Goal: Task Accomplishment & Management: Complete application form

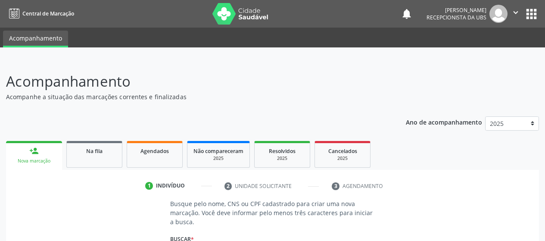
scroll to position [112, 0]
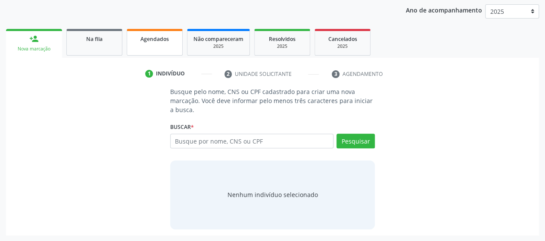
click at [146, 44] on link "Agendados" at bounding box center [155, 42] width 56 height 27
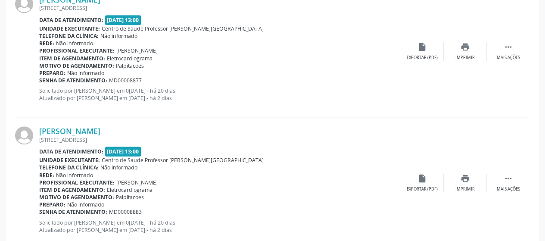
scroll to position [241, 0]
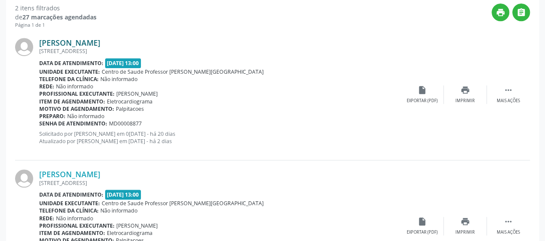
click at [88, 40] on link "[PERSON_NAME]" at bounding box center [69, 42] width 61 height 9
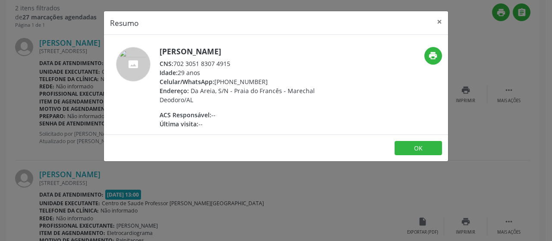
drag, startPoint x: 172, startPoint y: 62, endPoint x: 231, endPoint y: 61, distance: 59.5
click at [231, 61] on div "CNS: 702 3051 8307 4915" at bounding box center [243, 63] width 168 height 9
copy div ": 702 3051 8307 4915"
click at [239, 68] on div "Idade: 29 anos" at bounding box center [243, 72] width 168 height 9
click at [188, 66] on div "CNS: 702 3051 8307 4915" at bounding box center [243, 63] width 168 height 9
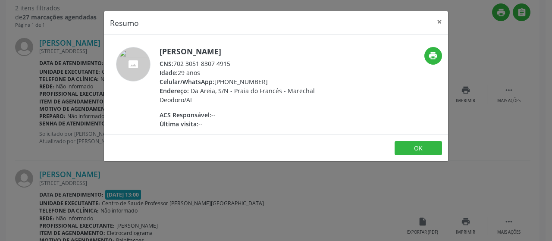
drag, startPoint x: 174, startPoint y: 64, endPoint x: 229, endPoint y: 64, distance: 55.2
click at [229, 64] on div "CNS: 702 3051 8307 4915" at bounding box center [243, 63] width 168 height 9
copy div "702 3051 8307 4915"
click at [438, 19] on button "×" at bounding box center [438, 21] width 17 height 21
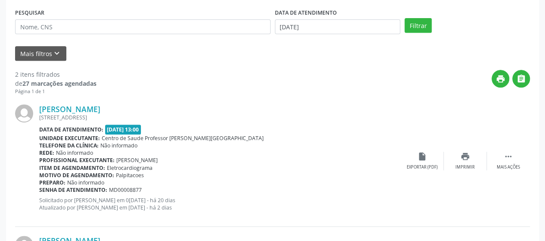
scroll to position [91, 0]
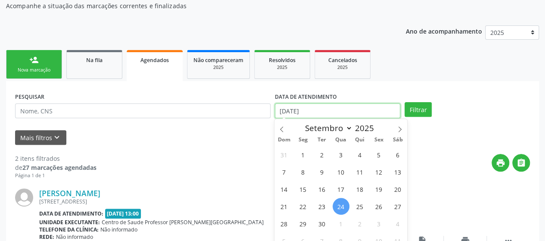
click at [340, 109] on input "[DATE]" at bounding box center [337, 110] width 125 height 15
click at [277, 127] on span at bounding box center [281, 126] width 15 height 15
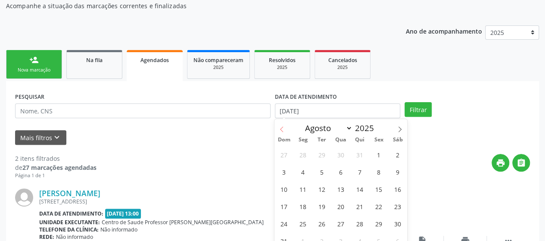
click at [277, 127] on span at bounding box center [281, 126] width 15 height 15
select select "6"
click at [316, 155] on span "1" at bounding box center [322, 154] width 17 height 17
type input "0[DATE]"
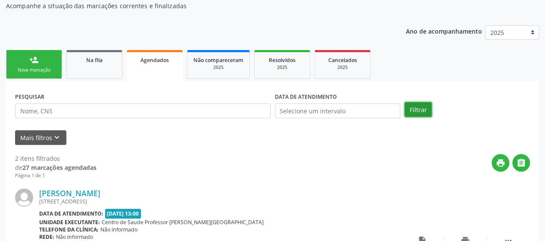
click at [419, 107] on button "Filtrar" at bounding box center [418, 109] width 27 height 15
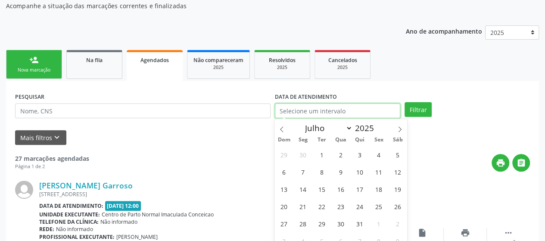
click at [322, 112] on input "text" at bounding box center [337, 110] width 125 height 15
click at [316, 152] on span "1" at bounding box center [322, 154] width 17 height 17
type input "0[DATE]"
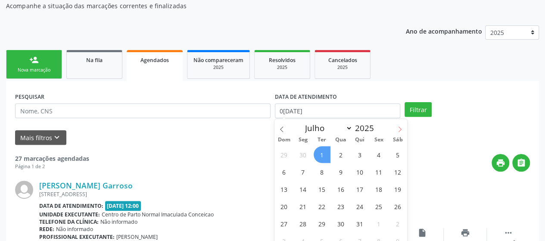
click at [400, 126] on icon at bounding box center [400, 129] width 6 height 6
select select "8"
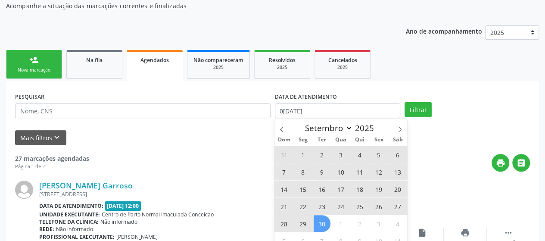
click at [322, 221] on span "30" at bounding box center [322, 223] width 17 height 17
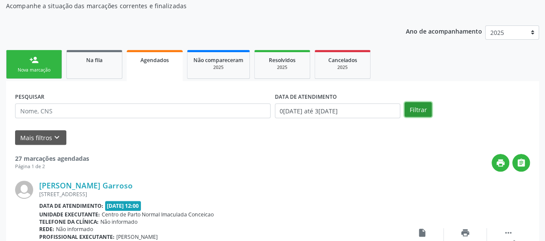
click at [416, 108] on button "Filtrar" at bounding box center [418, 109] width 27 height 15
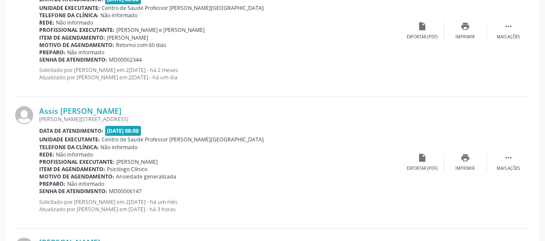
scroll to position [1642, 0]
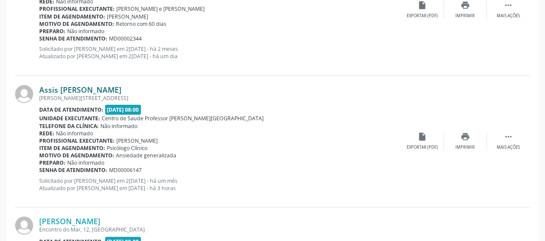
click at [54, 86] on link "Assis [PERSON_NAME]" at bounding box center [80, 89] width 82 height 9
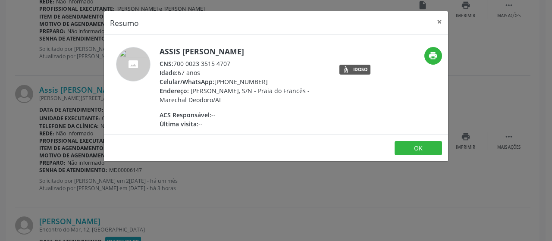
drag, startPoint x: 229, startPoint y: 64, endPoint x: 173, endPoint y: 63, distance: 56.5
click at [180, 66] on div "CNS: 700 0023 3515 4707" at bounding box center [243, 63] width 168 height 9
click at [171, 62] on span "CNS:" at bounding box center [166, 63] width 14 height 8
drag, startPoint x: 173, startPoint y: 60, endPoint x: 236, endPoint y: 61, distance: 62.9
click at [236, 61] on div "CNS: 700 0023 3515 4707" at bounding box center [243, 63] width 168 height 9
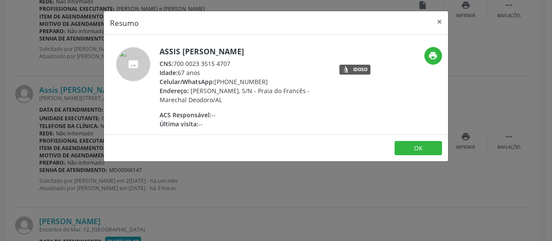
copy div "700 0023 3515 4707"
click at [441, 21] on button "×" at bounding box center [438, 21] width 17 height 21
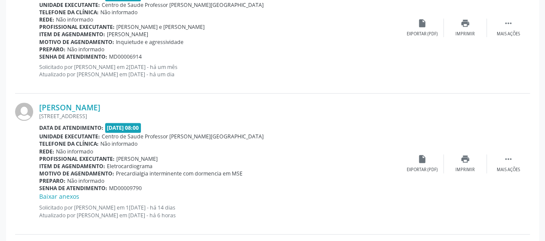
scroll to position [1901, 0]
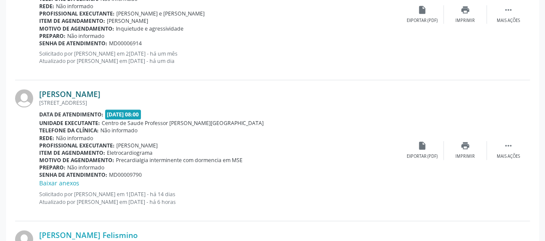
click at [90, 91] on link "[PERSON_NAME]" at bounding box center [69, 93] width 61 height 9
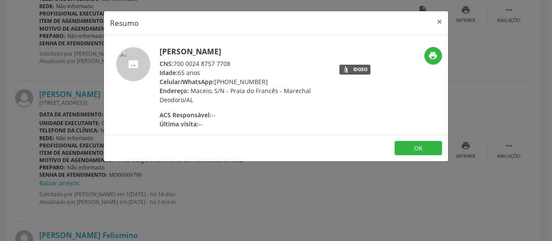
drag, startPoint x: 174, startPoint y: 60, endPoint x: 231, endPoint y: 63, distance: 57.4
click at [231, 63] on div "CNS: 700 0024 8757 7708" at bounding box center [243, 63] width 168 height 9
copy div "700 0024 8757 7708"
click at [440, 23] on button "×" at bounding box center [438, 21] width 17 height 21
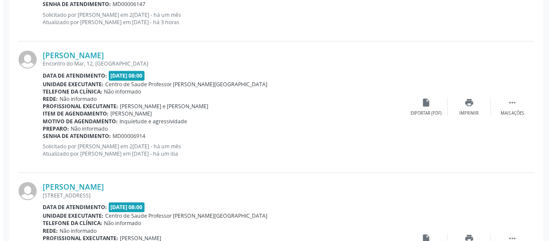
scroll to position [1593, 0]
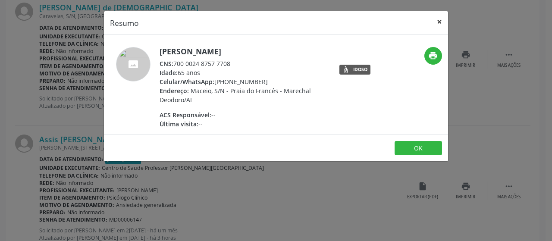
click at [442, 22] on button "×" at bounding box center [438, 21] width 17 height 21
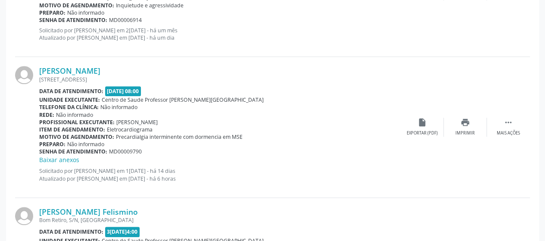
scroll to position [1937, 0]
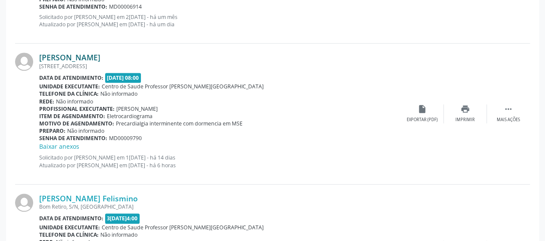
click at [100, 53] on link "[PERSON_NAME]" at bounding box center [69, 57] width 61 height 9
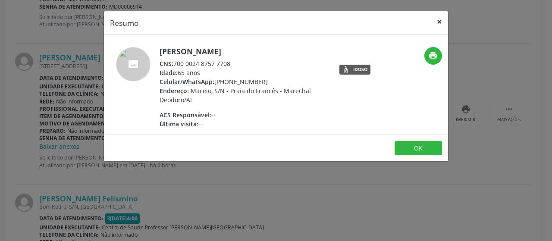
click at [442, 25] on button "×" at bounding box center [438, 21] width 17 height 21
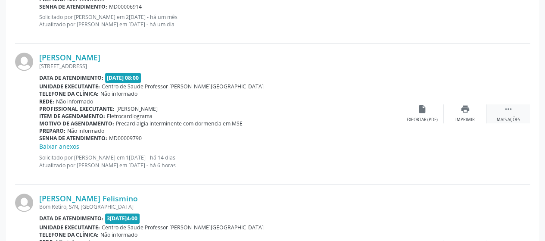
click at [492, 111] on div " Mais ações" at bounding box center [508, 113] width 43 height 19
click at [468, 117] on div "Editar" at bounding box center [466, 120] width 14 height 6
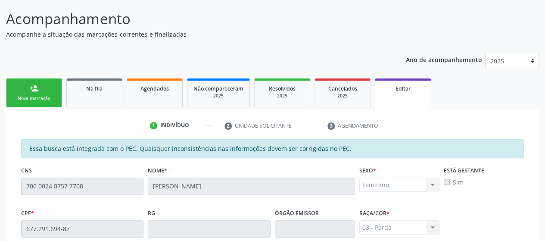
scroll to position [0, 0]
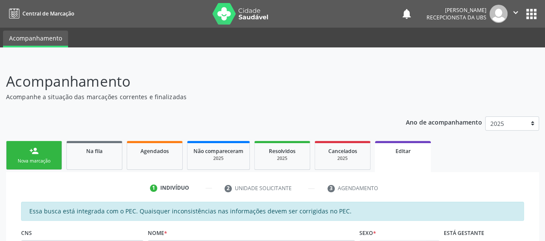
click at [52, 160] on div "Nova marcação" at bounding box center [33, 161] width 43 height 6
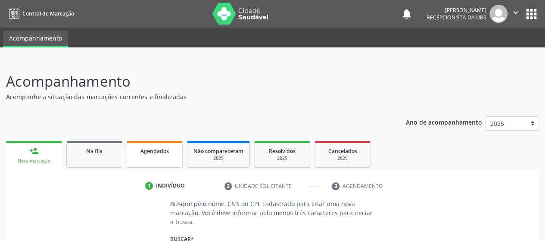
click at [156, 162] on link "Agendados" at bounding box center [155, 154] width 56 height 27
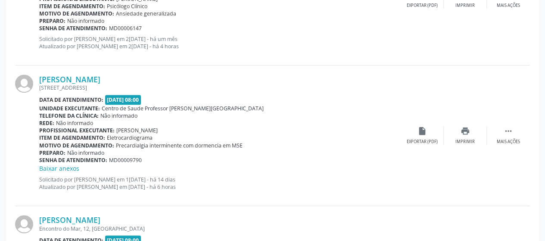
scroll to position [1810, 0]
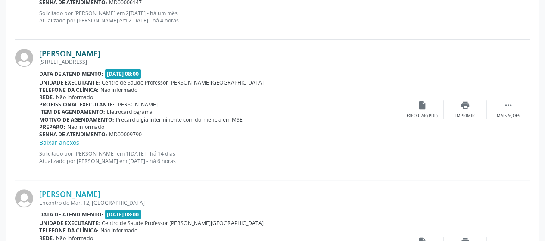
click at [71, 49] on link "[PERSON_NAME]" at bounding box center [69, 53] width 61 height 9
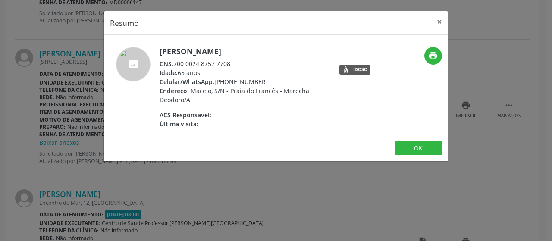
drag, startPoint x: 233, startPoint y: 60, endPoint x: 174, endPoint y: 64, distance: 59.6
click at [174, 64] on div "CNS: 700 0024 8757 7708" at bounding box center [243, 63] width 168 height 9
copy div "700 0024 8757 7708"
click at [437, 22] on button "×" at bounding box center [438, 21] width 17 height 21
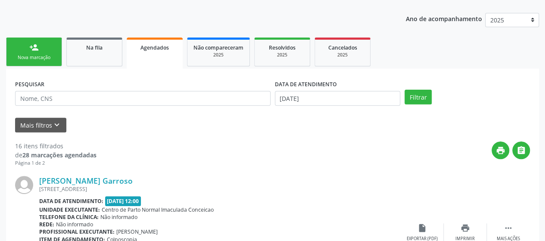
scroll to position [0, 0]
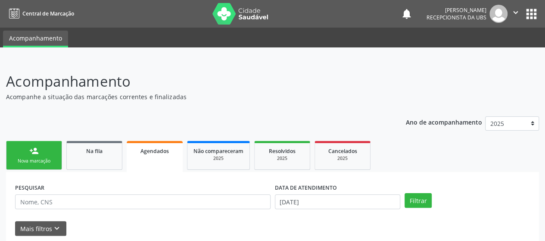
click at [45, 144] on link "person_add Nova marcação" at bounding box center [34, 155] width 56 height 29
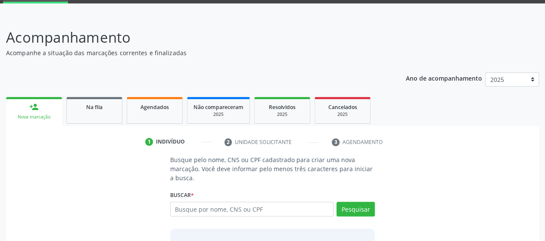
scroll to position [86, 0]
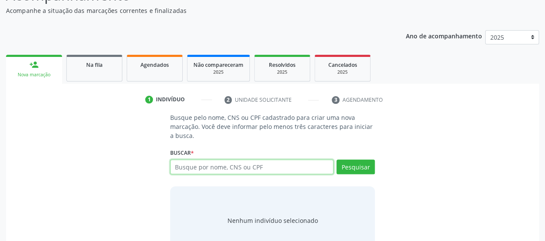
click at [248, 165] on input "text" at bounding box center [252, 166] width 164 height 15
click at [184, 164] on input "text" at bounding box center [252, 166] width 164 height 15
type input "703203648788199"
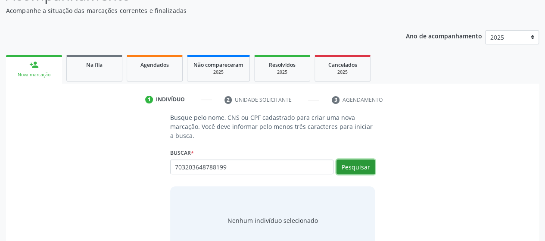
click at [354, 160] on button "Pesquisar" at bounding box center [356, 166] width 38 height 15
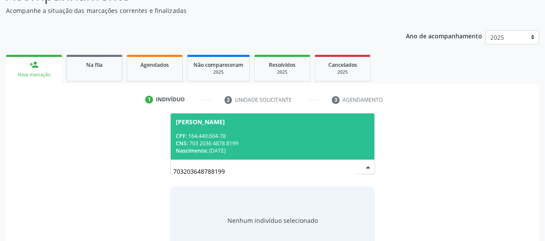
click at [204, 128] on span "[PERSON_NAME] CPF: 164.440.604-78 CNS: 703 2036 4878 8199 Nascimento: [DATE]" at bounding box center [273, 136] width 204 height 46
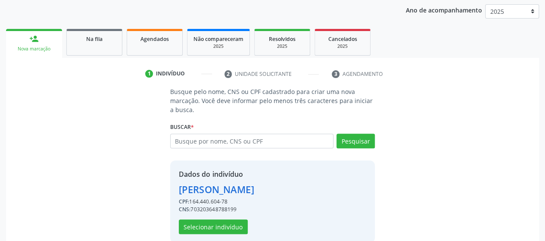
scroll to position [125, 0]
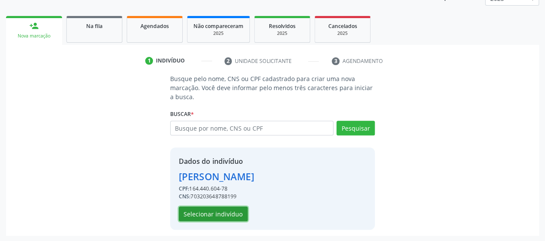
click at [211, 214] on button "Selecionar indivíduo" at bounding box center [213, 213] width 69 height 15
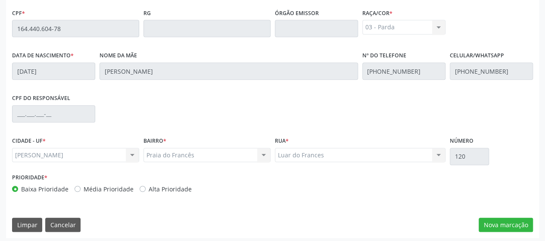
scroll to position [262, 0]
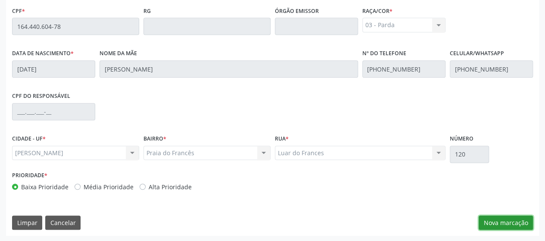
click at [502, 221] on button "Nova marcação" at bounding box center [506, 222] width 54 height 15
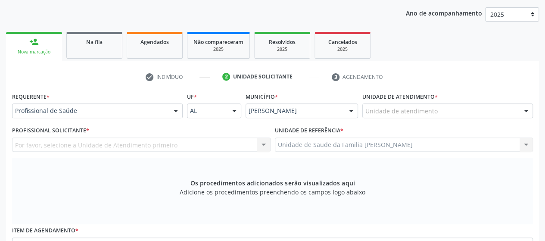
scroll to position [133, 0]
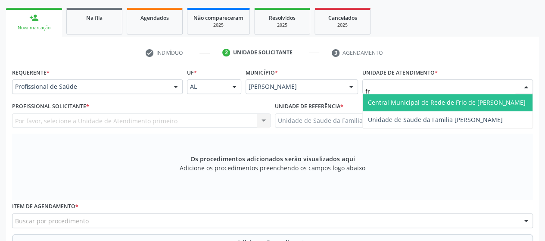
type input "fra"
click at [409, 100] on span "Unidade de Saude da Familia [PERSON_NAME]" at bounding box center [435, 102] width 135 height 8
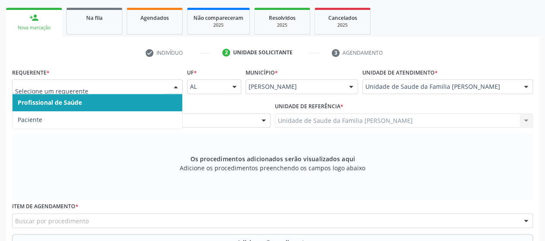
click at [97, 87] on input "text" at bounding box center [90, 90] width 150 height 17
click at [85, 105] on span "Profissional de Saúde" at bounding box center [97, 102] width 170 height 17
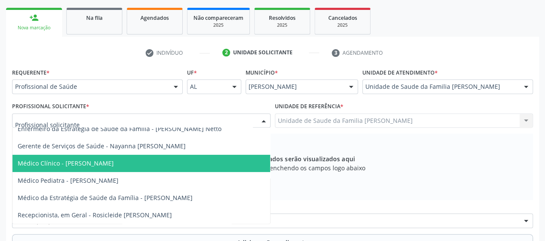
scroll to position [40, 0]
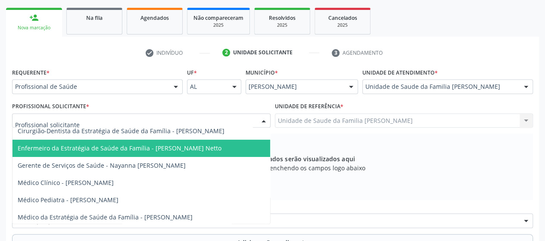
click at [158, 140] on span "Enfermeiro da Estratégia de Saúde da Família - [PERSON_NAME] Netto" at bounding box center [141, 148] width 258 height 17
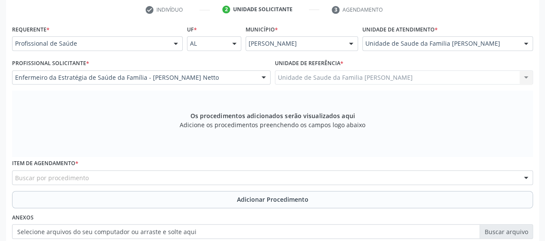
scroll to position [262, 0]
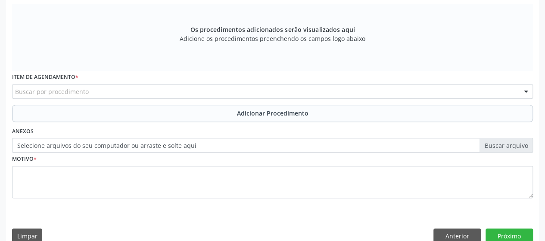
click at [117, 92] on div "Buscar por procedimento" at bounding box center [272, 91] width 521 height 15
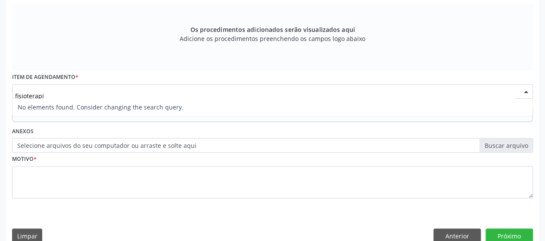
type input "fisioterap"
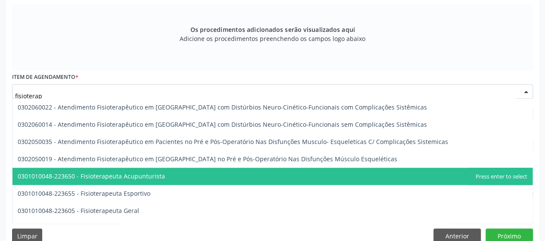
scroll to position [388, 0]
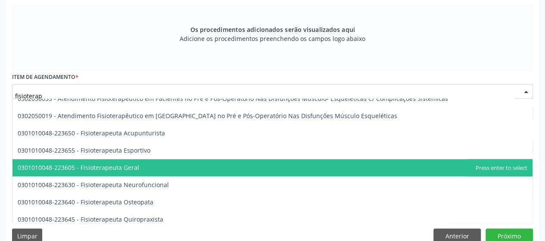
click at [167, 164] on span "0301010048-223605 - Fisioterapeuta Geral" at bounding box center [272, 167] width 520 height 17
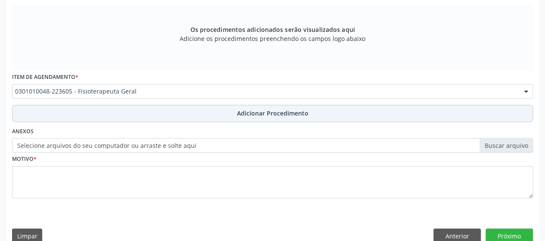
click at [257, 112] on span "Adicionar Procedimento" at bounding box center [273, 113] width 72 height 9
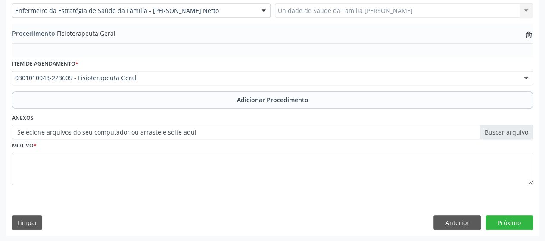
click at [159, 130] on label "Selecione arquivos do seu computador ou arraste e solte aqui" at bounding box center [272, 132] width 521 height 15
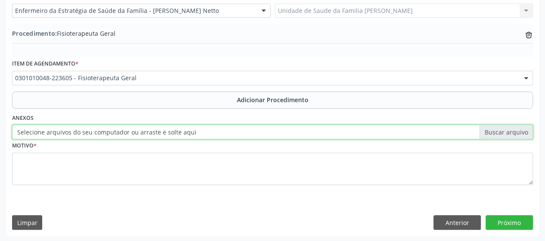
click at [159, 130] on input "Selecione arquivos do seu computador ou arraste e solte aqui" at bounding box center [272, 132] width 521 height 15
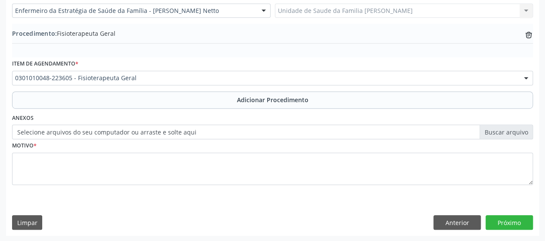
click at [212, 131] on label "Selecione arquivos do seu computador ou arraste e solte aqui" at bounding box center [272, 132] width 521 height 15
click at [212, 131] on input "Selecione arquivos do seu computador ou arraste e solte aqui" at bounding box center [272, 132] width 521 height 15
click at [113, 128] on label "Selecione arquivos do seu computador ou arraste e solte aqui" at bounding box center [272, 132] width 521 height 15
click at [113, 128] on input "Selecione arquivos do seu computador ou arraste e solte aqui" at bounding box center [272, 132] width 521 height 15
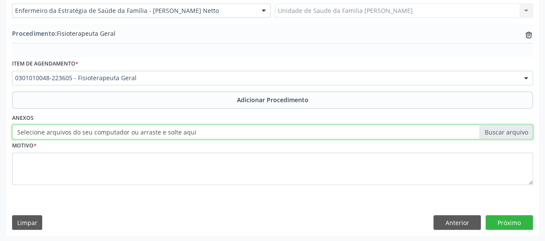
type input "C:\fakepath\carmo.jfif"
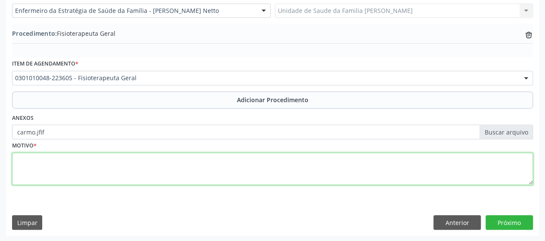
click at [48, 168] on textarea at bounding box center [272, 169] width 521 height 33
click at [424, 162] on textarea "Dor" at bounding box center [272, 169] width 521 height 33
type textarea "Dor dos movimentos"
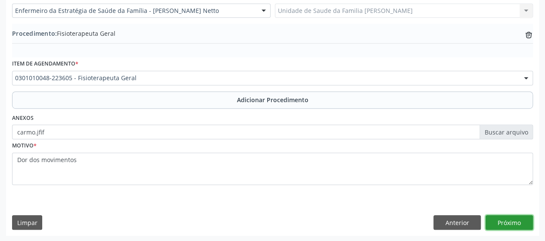
click at [514, 220] on button "Próximo" at bounding box center [509, 222] width 47 height 15
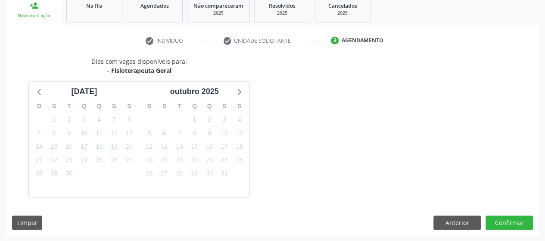
scroll to position [171, 0]
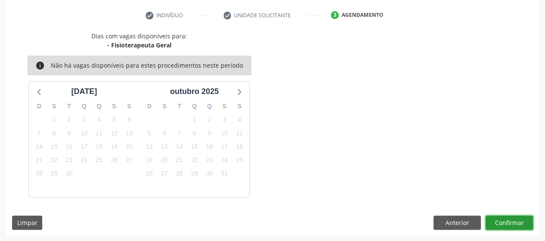
click at [502, 217] on button "Confirmar" at bounding box center [509, 222] width 47 height 15
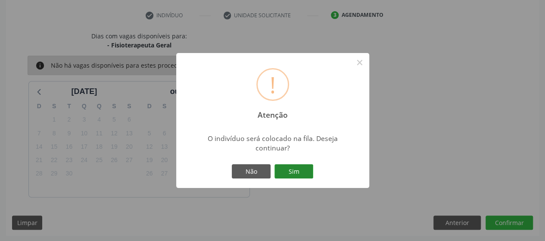
click at [296, 176] on button "Sim" at bounding box center [293, 171] width 39 height 15
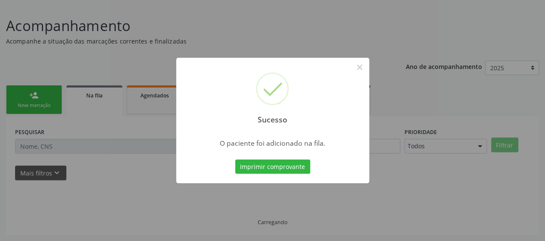
scroll to position [55, 0]
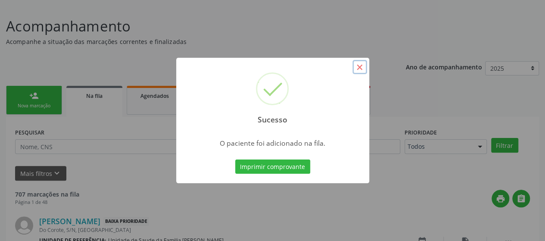
click at [359, 67] on button "×" at bounding box center [359, 67] width 15 height 15
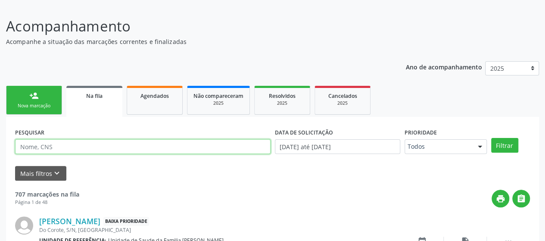
click at [46, 144] on input "text" at bounding box center [143, 146] width 256 height 15
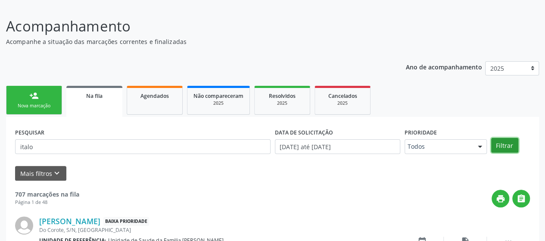
click at [508, 143] on button "Filtrar" at bounding box center [504, 145] width 27 height 15
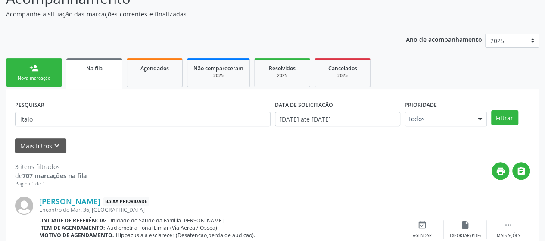
scroll to position [0, 0]
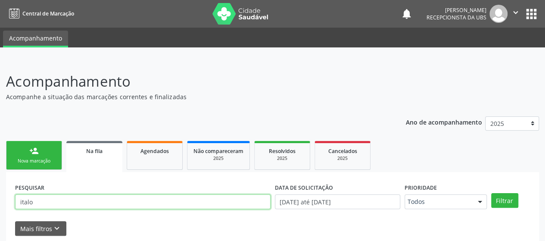
click at [62, 203] on input "italo" at bounding box center [143, 201] width 256 height 15
type input "i"
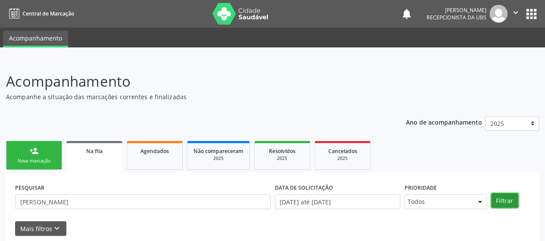
click at [512, 202] on button "Filtrar" at bounding box center [504, 200] width 27 height 15
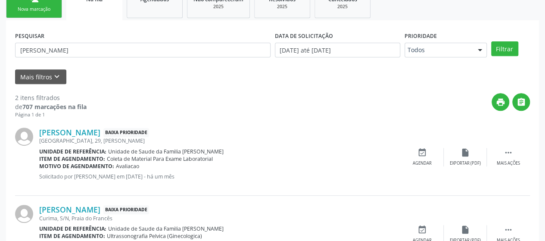
scroll to position [68, 0]
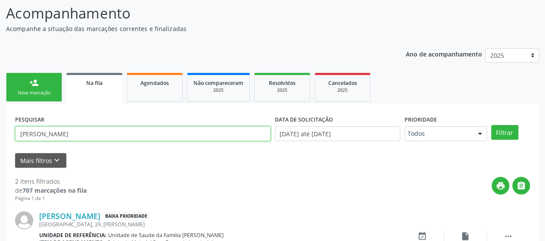
click at [48, 133] on input "[PERSON_NAME]" at bounding box center [143, 133] width 256 height 15
type input "c"
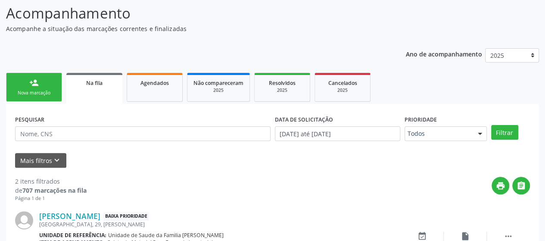
click at [51, 89] on link "person_add Nova marcação" at bounding box center [34, 87] width 56 height 29
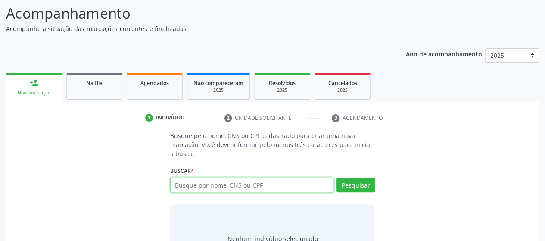
click at [214, 185] on input "text" at bounding box center [252, 185] width 164 height 15
type input "700500369681657"
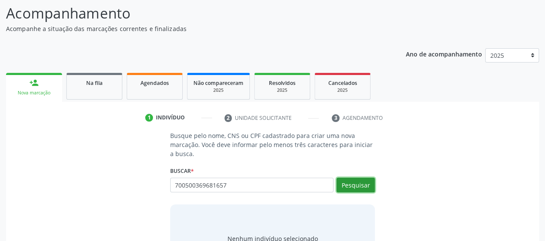
click at [355, 181] on button "Pesquisar" at bounding box center [356, 185] width 38 height 15
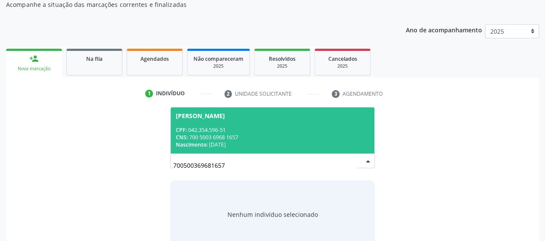
scroll to position [112, 0]
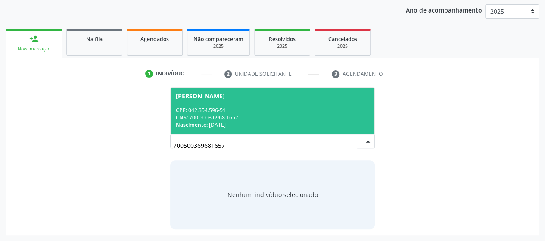
click at [209, 108] on div "CPF: 042.354.596-51" at bounding box center [273, 109] width 194 height 7
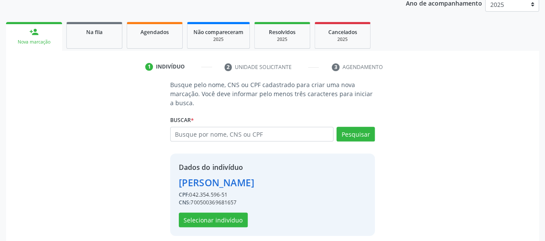
scroll to position [125, 0]
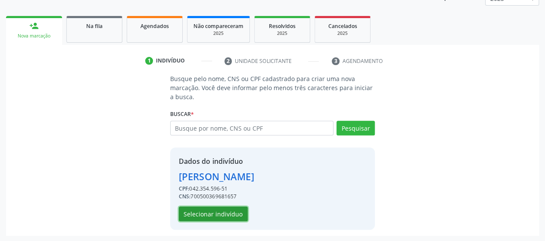
click at [199, 214] on button "Selecionar indivíduo" at bounding box center [213, 213] width 69 height 15
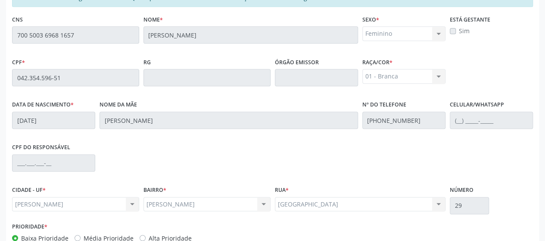
scroll to position [262, 0]
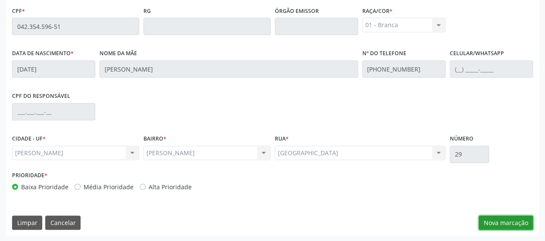
click at [503, 225] on button "Nova marcação" at bounding box center [506, 222] width 54 height 15
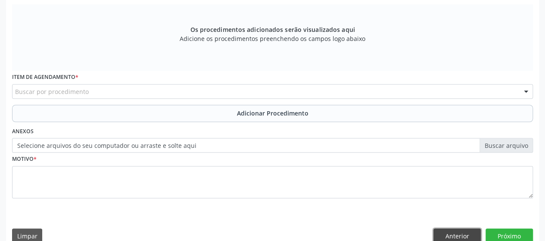
click at [455, 236] on button "Anterior" at bounding box center [457, 235] width 47 height 15
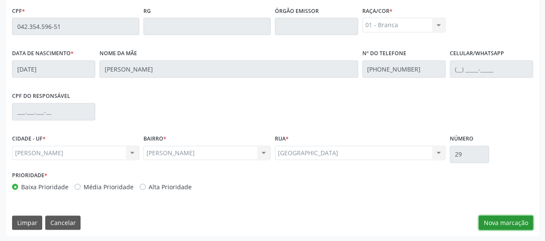
click at [497, 225] on button "Nova marcação" at bounding box center [506, 222] width 54 height 15
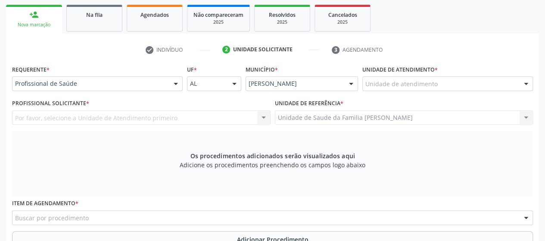
scroll to position [133, 0]
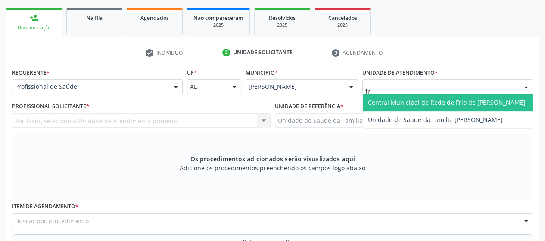
type input "fra"
click at [419, 101] on span "Unidade de Saude da Familia [PERSON_NAME]" at bounding box center [435, 102] width 135 height 8
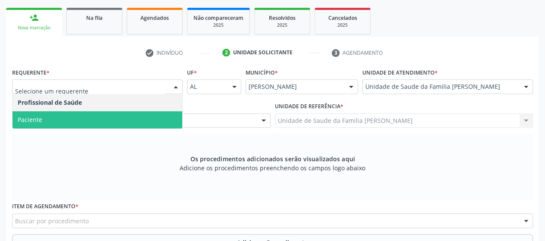
click at [60, 119] on span "Paciente" at bounding box center [97, 119] width 170 height 17
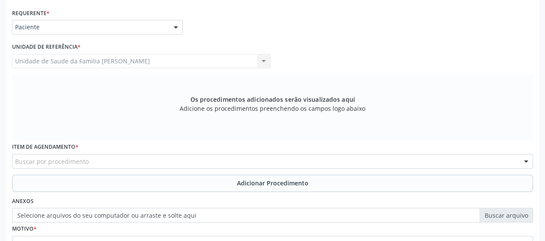
scroll to position [262, 0]
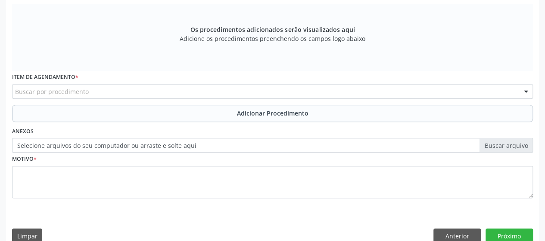
click at [97, 90] on div "Buscar por procedimento" at bounding box center [272, 91] width 521 height 15
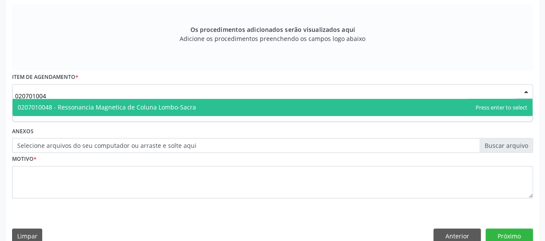
type input "0207010048"
click at [120, 106] on span "0207010048 - Ressonancia Magnetica de Coluna Lombo-Sacra" at bounding box center [107, 107] width 178 height 8
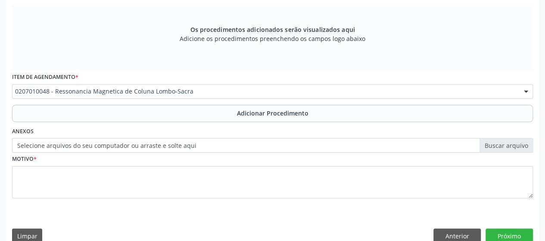
click at [245, 150] on label "Selecione arquivos do seu computador ou arraste e solte aqui" at bounding box center [272, 145] width 521 height 15
click at [245, 150] on input "Selecione arquivos do seu computador ou arraste e solte aqui" at bounding box center [272, 145] width 521 height 15
click at [122, 148] on label "Selecione arquivos do seu computador ou arraste e solte aqui" at bounding box center [272, 145] width 521 height 15
click at [122, 148] on input "Selecione arquivos do seu computador ou arraste e solte aqui" at bounding box center [272, 145] width 521 height 15
click at [187, 142] on label "Selecione arquivos do seu computador ou arraste e solte aqui" at bounding box center [272, 145] width 521 height 15
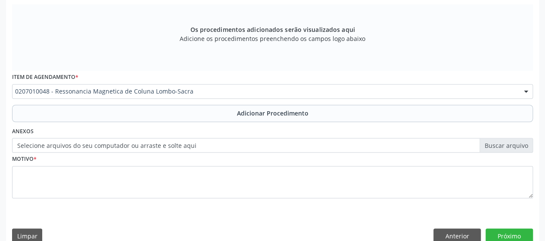
click at [187, 142] on input "Selecione arquivos do seu computador ou arraste e solte aqui" at bounding box center [272, 145] width 521 height 15
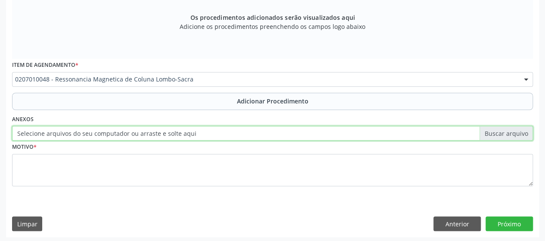
scroll to position [276, 0]
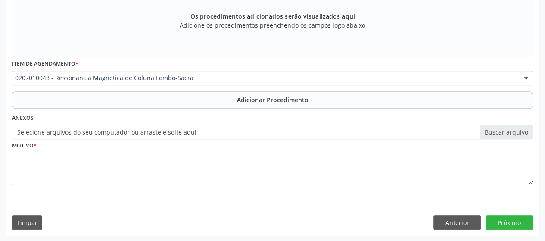
click at [105, 128] on label "Selecione arquivos do seu computador ou arraste e solte aqui" at bounding box center [272, 132] width 521 height 15
click at [105, 128] on input "Selecione arquivos do seu computador ou arraste e solte aqui" at bounding box center [272, 132] width 521 height 15
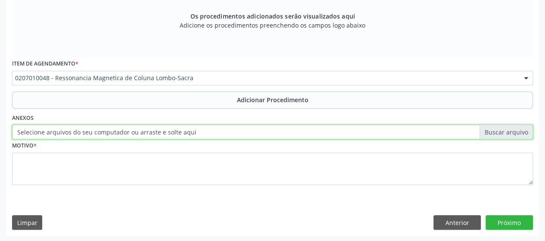
type input "C:\fakepath\assis.jfif"
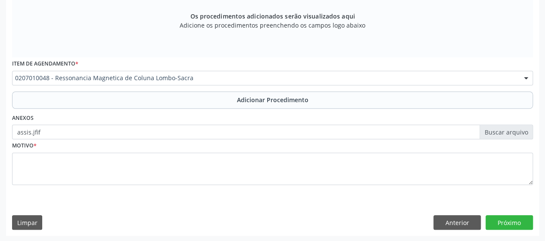
click at [31, 132] on label "assis.jfif" at bounding box center [272, 132] width 521 height 15
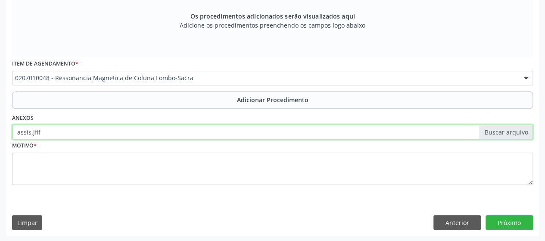
click at [31, 132] on input "assis.jfif" at bounding box center [272, 132] width 521 height 15
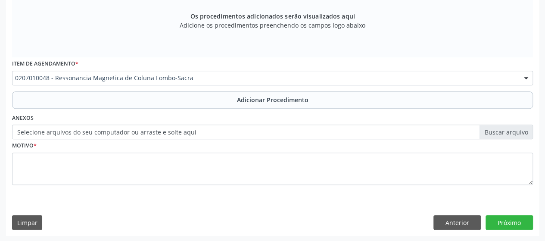
click at [179, 128] on label "Selecione arquivos do seu computador ou arraste e solte aqui" at bounding box center [272, 132] width 521 height 15
click at [179, 128] on input "Selecione arquivos do seu computador ou arraste e solte aqui" at bounding box center [272, 132] width 521 height 15
click at [175, 129] on label "Selecione arquivos do seu computador ou arraste e solte aqui" at bounding box center [272, 132] width 521 height 15
click at [175, 129] on input "Selecione arquivos do seu computador ou arraste e solte aqui" at bounding box center [272, 132] width 521 height 15
click at [53, 131] on label "Selecione arquivos do seu computador ou arraste e solte aqui" at bounding box center [272, 132] width 521 height 15
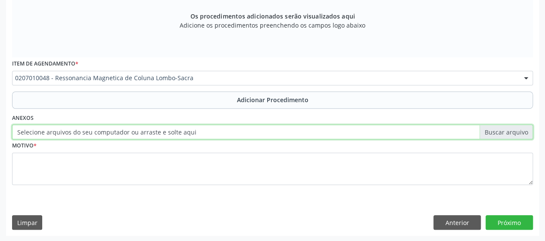
click at [53, 131] on input "Selecione arquivos do seu computador ou arraste e solte aqui" at bounding box center [272, 132] width 521 height 15
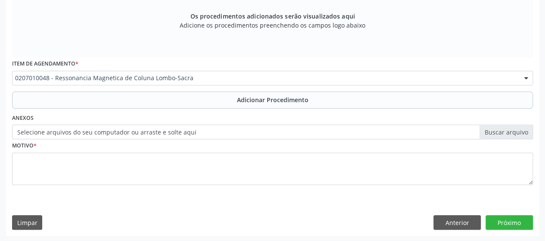
click at [68, 131] on label "Selecione arquivos do seu computador ou arraste e solte aqui" at bounding box center [272, 132] width 521 height 15
click at [68, 131] on input "Selecione arquivos do seu computador ou arraste e solte aqui" at bounding box center [272, 132] width 521 height 15
click at [193, 137] on label "Selecione arquivos do seu computador ou arraste e solte aqui" at bounding box center [272, 132] width 521 height 15
click at [193, 137] on input "Selecione arquivos do seu computador ou arraste e solte aqui" at bounding box center [272, 132] width 521 height 15
click at [137, 134] on label "Selecione arquivos do seu computador ou arraste e solte aqui" at bounding box center [272, 132] width 521 height 15
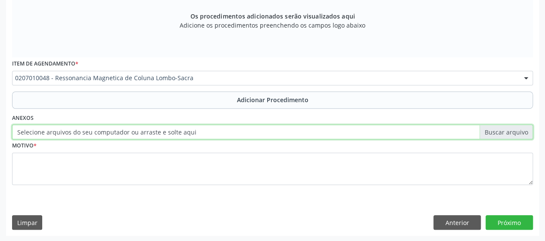
click at [137, 134] on input "Selecione arquivos do seu computador ou arraste e solte aqui" at bounding box center [272, 132] width 521 height 15
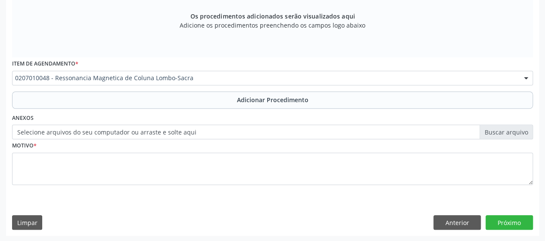
click at [198, 129] on label "Selecione arquivos do seu computador ou arraste e solte aqui" at bounding box center [272, 132] width 521 height 15
click at [198, 129] on input "Selecione arquivos do seu computador ou arraste e solte aqui" at bounding box center [272, 132] width 521 height 15
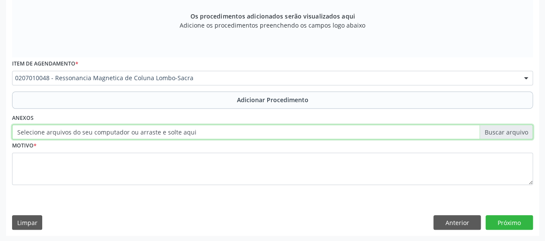
type input "C:\fakepath\WhatsApp Image [DATE] 14.44.22.jpeg"
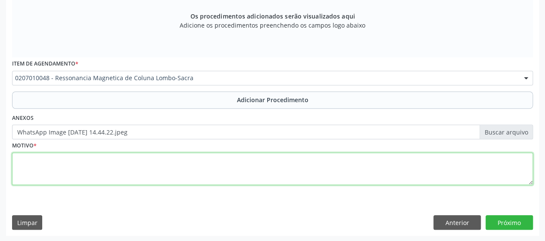
click at [16, 162] on textarea at bounding box center [272, 169] width 521 height 33
click at [23, 166] on textarea at bounding box center [272, 169] width 521 height 33
type textarea "Discopatia"
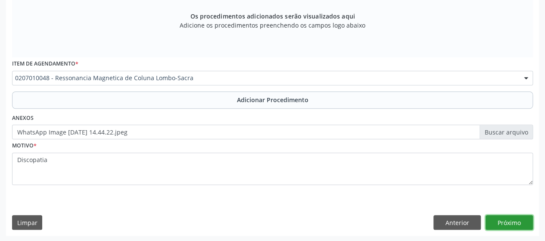
click at [518, 221] on button "Próximo" at bounding box center [509, 222] width 47 height 15
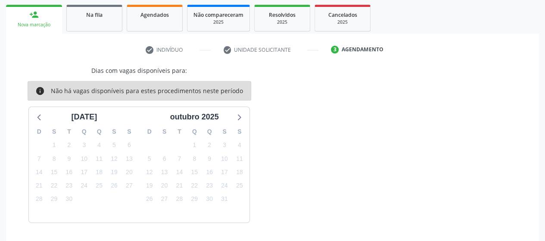
scroll to position [161, 0]
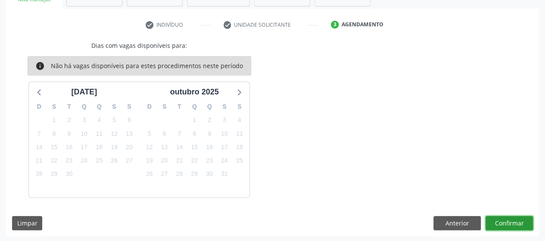
click at [507, 228] on button "Confirmar" at bounding box center [509, 223] width 47 height 15
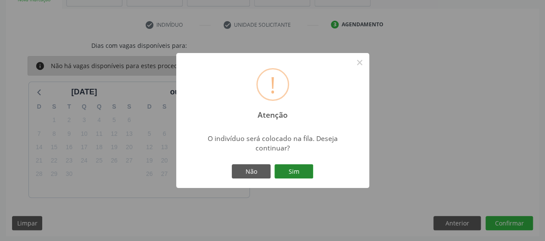
click at [297, 166] on button "Sim" at bounding box center [293, 171] width 39 height 15
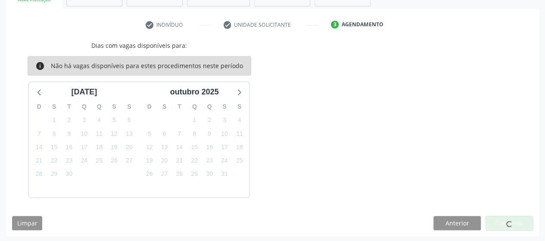
scroll to position [55, 0]
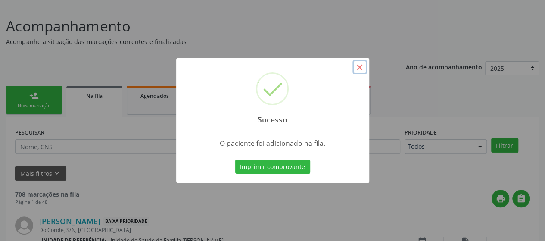
click at [358, 69] on button "×" at bounding box center [359, 67] width 15 height 15
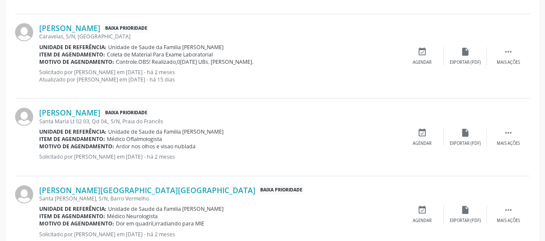
scroll to position [1245, 0]
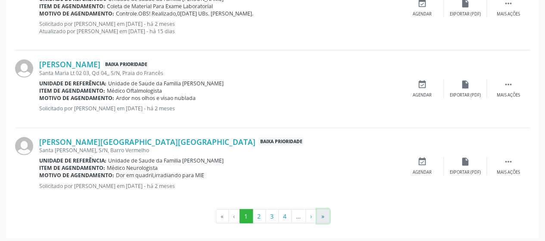
click at [318, 215] on button "»" at bounding box center [323, 216] width 13 height 15
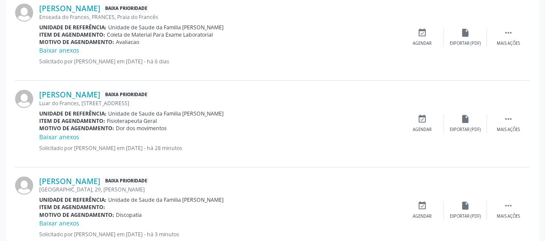
scroll to position [319, 0]
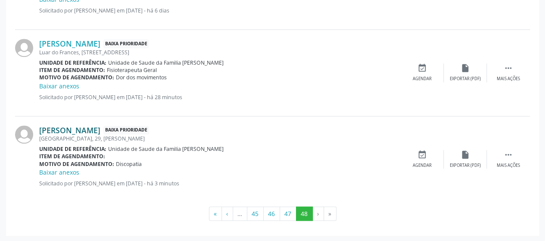
click at [78, 133] on link "[PERSON_NAME]" at bounding box center [69, 129] width 61 height 9
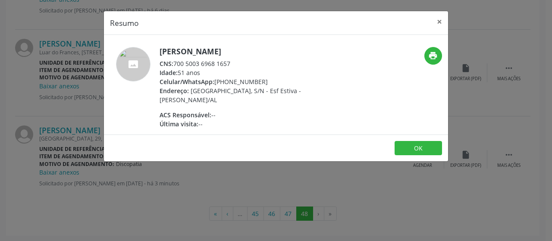
drag, startPoint x: 172, startPoint y: 62, endPoint x: 231, endPoint y: 64, distance: 58.6
click at [231, 64] on div "CNS: 700 5003 6968 1657" at bounding box center [243, 63] width 168 height 9
copy div "700 5003 6968 1657"
click at [441, 19] on button "×" at bounding box center [438, 21] width 17 height 21
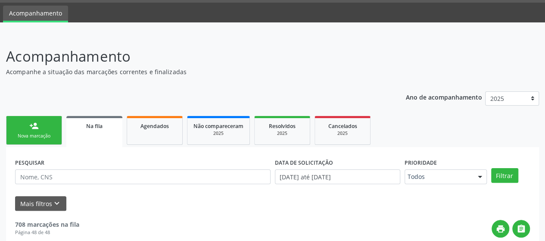
scroll to position [0, 0]
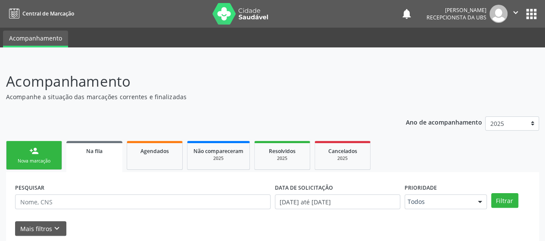
click at [47, 168] on link "person_add Nova marcação" at bounding box center [34, 155] width 56 height 29
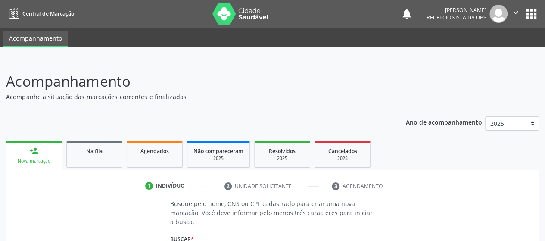
click at [42, 164] on div "Nova marcação" at bounding box center [34, 161] width 44 height 6
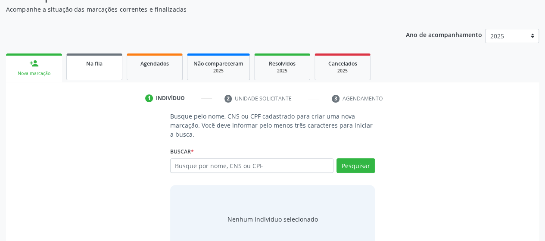
scroll to position [112, 0]
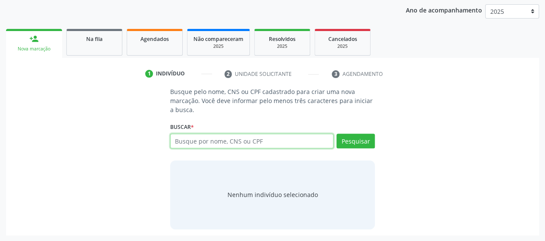
click at [188, 134] on input "text" at bounding box center [252, 141] width 164 height 15
click at [190, 140] on input "text" at bounding box center [252, 141] width 164 height 15
paste input "700500369681657"
type input "700500369681657"
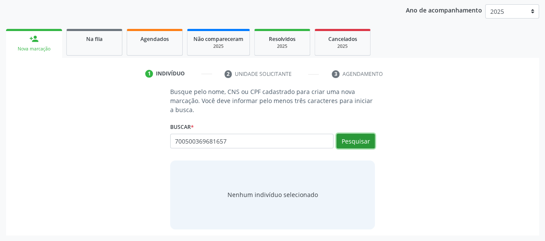
click at [366, 134] on button "Pesquisar" at bounding box center [356, 141] width 38 height 15
type input "700500369681657"
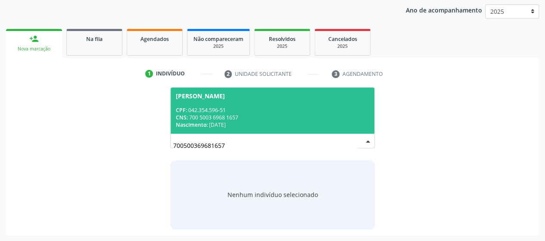
click at [197, 114] on div "CNS: 700 5003 6968 1657" at bounding box center [273, 117] width 194 height 7
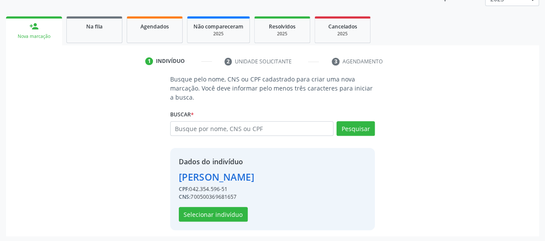
scroll to position [125, 0]
click at [215, 216] on button "Selecionar indivíduo" at bounding box center [213, 213] width 69 height 15
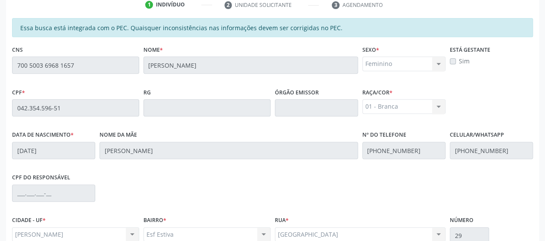
scroll to position [262, 0]
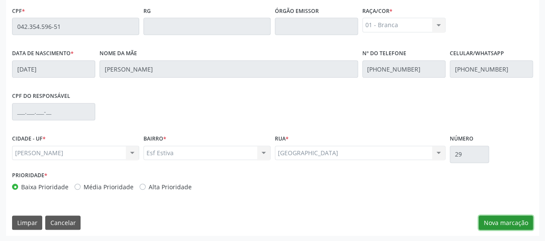
click at [505, 222] on button "Nova marcação" at bounding box center [506, 222] width 54 height 15
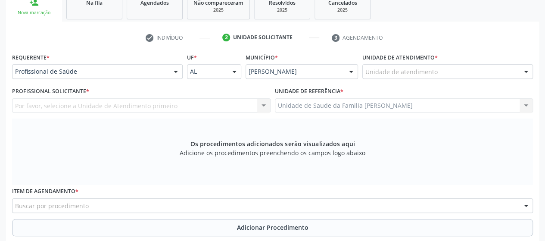
scroll to position [133, 0]
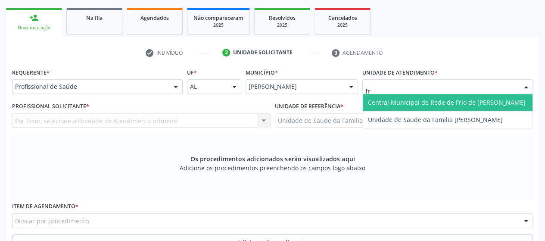
type input "fra"
click at [405, 106] on span "Unidade de Saude da Familia [PERSON_NAME]" at bounding box center [448, 102] width 170 height 17
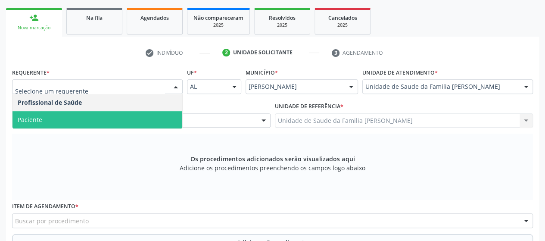
click at [42, 114] on span "Paciente" at bounding box center [97, 119] width 170 height 17
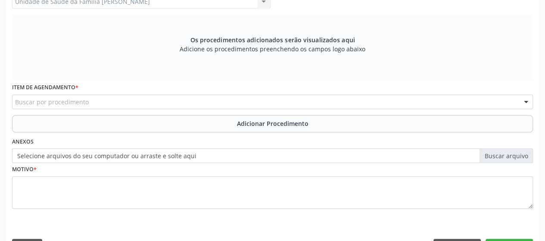
scroll to position [262, 0]
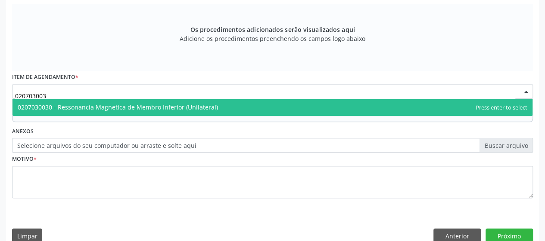
type input "0207030030"
click at [115, 107] on span "0207030030 - Ressonancia Magnetica de Membro Inferior (Unilateral)" at bounding box center [118, 107] width 200 height 8
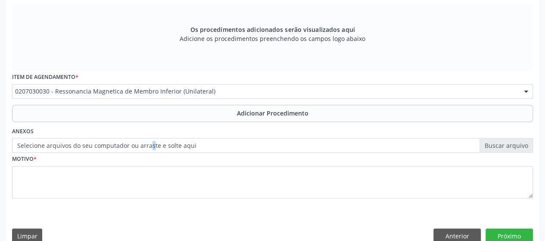
click at [150, 143] on label "Selecione arquivos do seu computador ou arraste e solte aqui" at bounding box center [272, 145] width 521 height 15
click at [41, 145] on label "Selecione arquivos do seu computador ou arraste e solte aqui" at bounding box center [272, 145] width 521 height 15
click at [41, 145] on input "Selecione arquivos do seu computador ou arraste e solte aqui" at bounding box center [272, 145] width 521 height 15
click at [140, 147] on label "Selecione arquivos do seu computador ou arraste e solte aqui" at bounding box center [272, 145] width 521 height 15
click at [140, 147] on input "Selecione arquivos do seu computador ou arraste e solte aqui" at bounding box center [272, 145] width 521 height 15
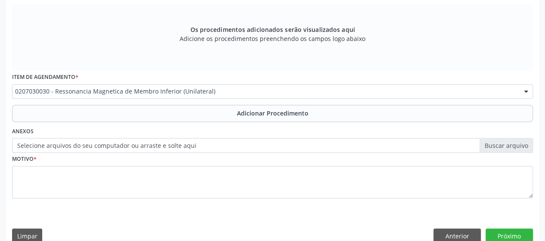
click at [182, 147] on label "Selecione arquivos do seu computador ou arraste e solte aqui" at bounding box center [272, 145] width 521 height 15
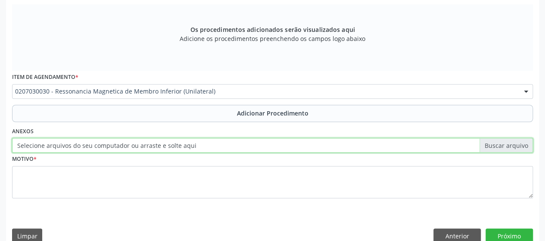
click at [182, 147] on input "Selecione arquivos do seu computador ou arraste e solte aqui" at bounding box center [272, 145] width 521 height 15
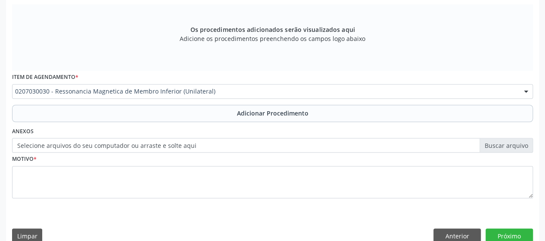
click at [168, 145] on label "Selecione arquivos do seu computador ou arraste e solte aqui" at bounding box center [272, 145] width 521 height 15
click at [168, 145] on input "Selecione arquivos do seu computador ou arraste e solte aqui" at bounding box center [272, 145] width 521 height 15
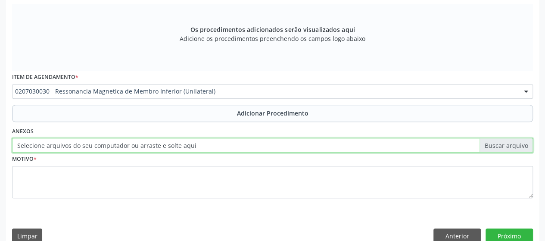
type input "C:\fakepath\WhatsApp Image [DATE] 14.44.22.jpeg"
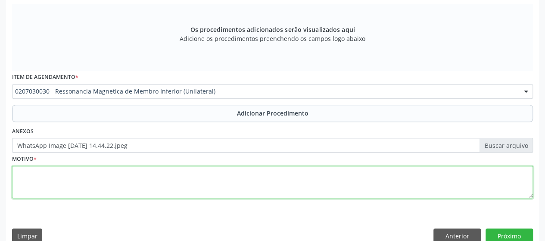
click at [15, 172] on textarea at bounding box center [272, 182] width 521 height 33
type textarea "Artrose do [PERSON_NAME]"
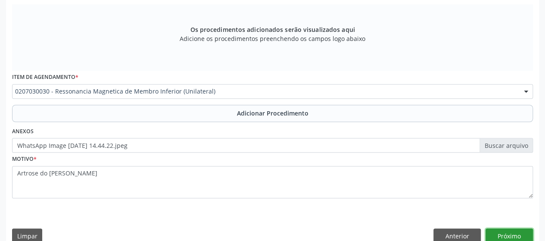
click at [507, 234] on button "Próximo" at bounding box center [509, 235] width 47 height 15
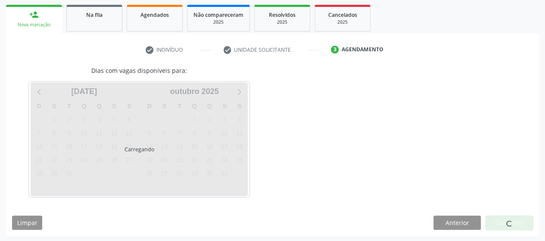
scroll to position [161, 0]
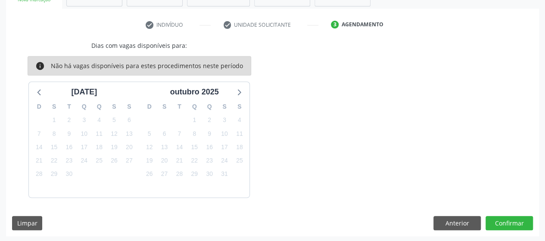
click at [507, 231] on div "Dias com vagas disponíveis para: info Não há vagas disponíveis para estes proce…" at bounding box center [272, 138] width 533 height 195
click at [512, 210] on div "Dias com vagas disponíveis para: info Não há vagas disponíveis para estes proce…" at bounding box center [272, 138] width 533 height 195
click at [515, 219] on button "Confirmar" at bounding box center [509, 223] width 47 height 15
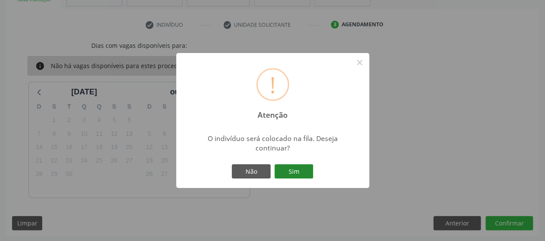
click at [288, 168] on button "Sim" at bounding box center [293, 171] width 39 height 15
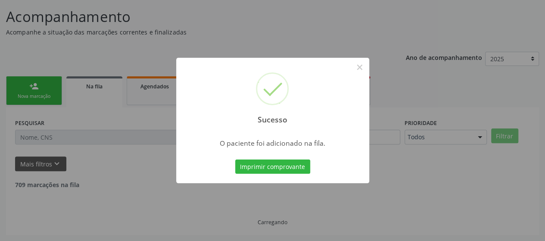
scroll to position [55, 0]
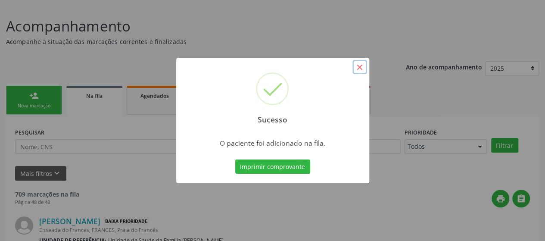
click at [357, 69] on button "×" at bounding box center [359, 67] width 15 height 15
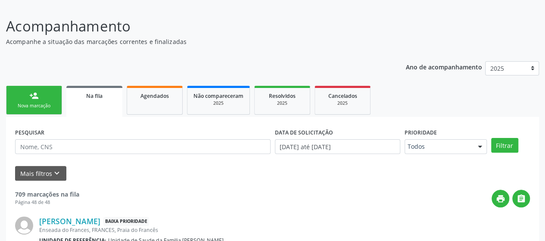
click at [43, 109] on link "person_add Nova marcação" at bounding box center [34, 100] width 56 height 29
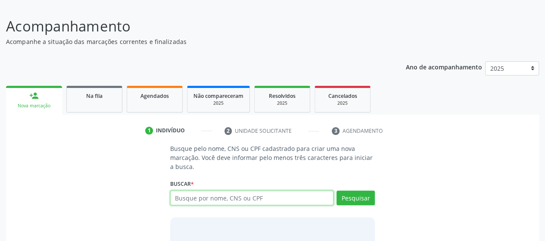
click at [240, 200] on input "text" at bounding box center [252, 197] width 164 height 15
paste input "700500369681657"
type input "700500369681657"
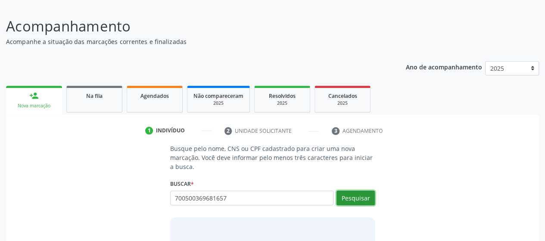
click at [347, 190] on button "Pesquisar" at bounding box center [356, 197] width 38 height 15
type input "700500369681657"
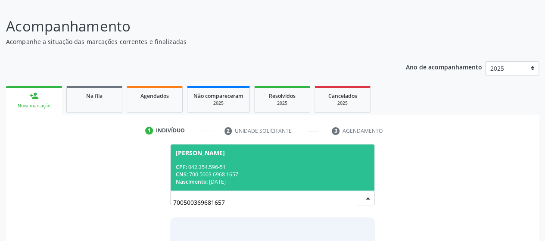
click at [203, 165] on div "CPF: 042.354.596-51" at bounding box center [273, 166] width 194 height 7
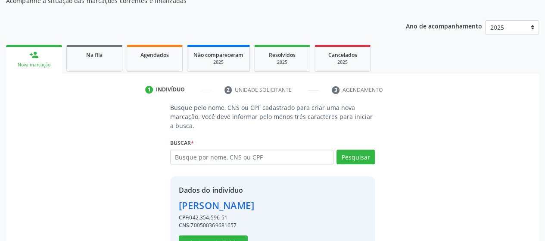
scroll to position [125, 0]
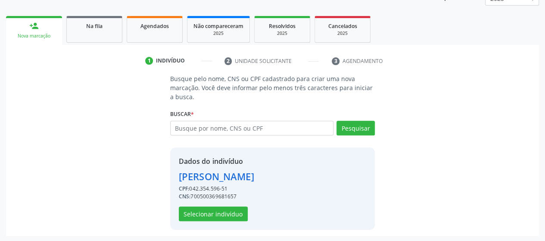
click at [209, 202] on div "Dados do indivíduo [PERSON_NAME] CPF: 042.354.596-51 CNS: 700500369681657 Selec…" at bounding box center [216, 188] width 75 height 65
click at [206, 217] on button "Selecionar indivíduo" at bounding box center [213, 213] width 69 height 15
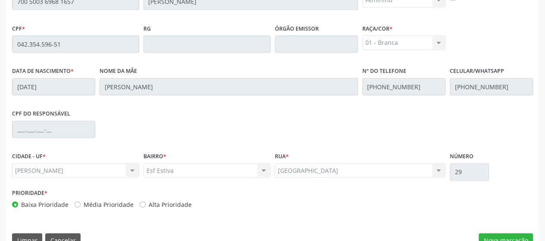
scroll to position [254, 0]
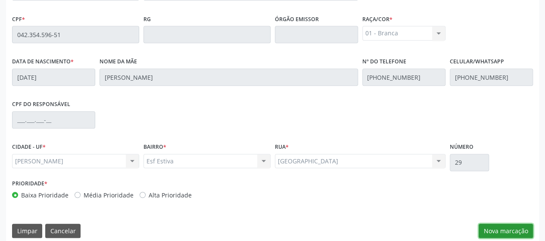
click at [496, 224] on button "Nova marcação" at bounding box center [506, 231] width 54 height 15
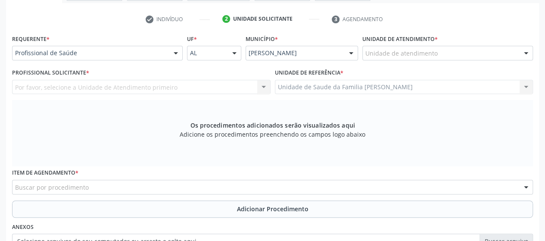
scroll to position [125, 0]
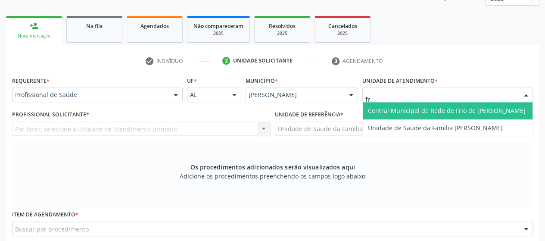
type input "fra"
click at [394, 112] on span "Unidade de Saude da Familia [PERSON_NAME]" at bounding box center [435, 110] width 135 height 8
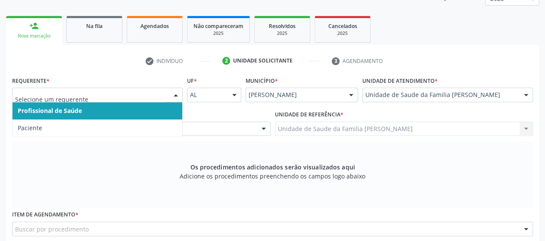
click at [57, 99] on div at bounding box center [97, 94] width 171 height 15
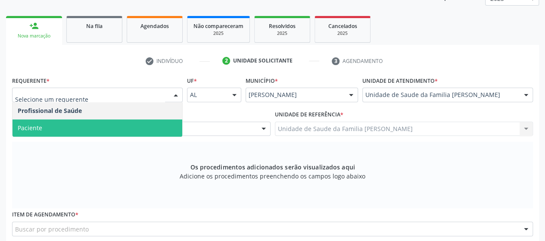
click at [55, 124] on span "Paciente" at bounding box center [97, 127] width 170 height 17
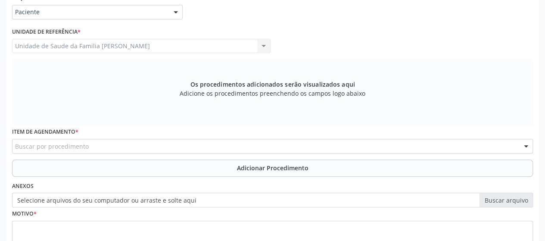
scroll to position [254, 0]
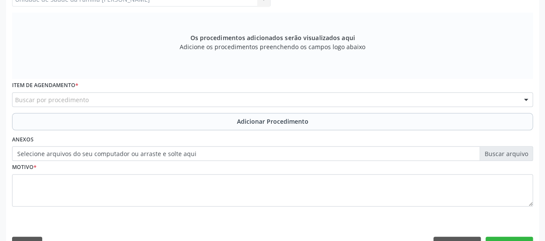
click at [99, 106] on div "Item de agendamento * Buscar por procedimento 0304070076 - .Quimioterapia de Le…" at bounding box center [272, 96] width 525 height 34
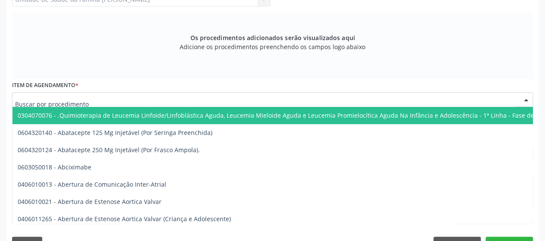
click at [101, 102] on div at bounding box center [272, 99] width 521 height 15
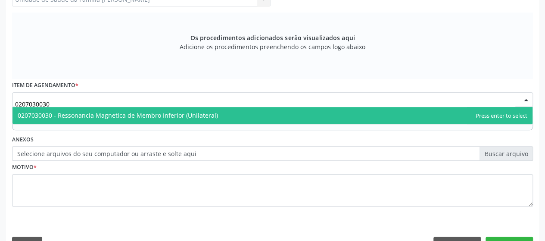
click at [127, 112] on span "0207030030 - Ressonancia Magnetica de Membro Inferior (Unilateral)" at bounding box center [118, 115] width 200 height 8
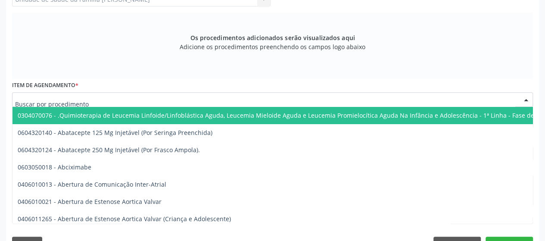
click at [158, 104] on input "text" at bounding box center [265, 103] width 500 height 17
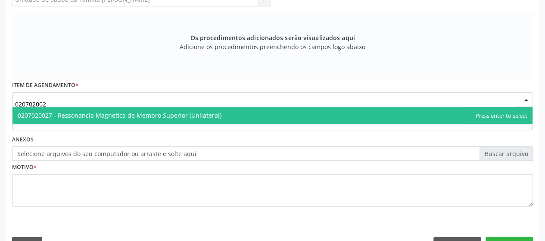
type input "0207020027"
click at [159, 108] on span "0207020027 - Ressonancia Magnetica de Membro Superior (Unilateral)" at bounding box center [272, 115] width 520 height 17
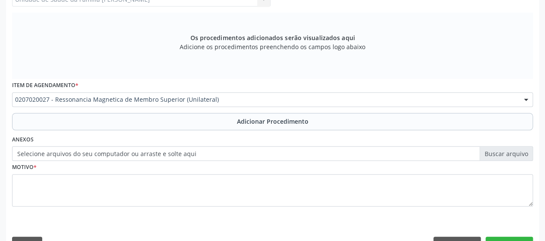
click at [174, 153] on label "Selecione arquivos do seu computador ou arraste e solte aqui" at bounding box center [272, 153] width 521 height 15
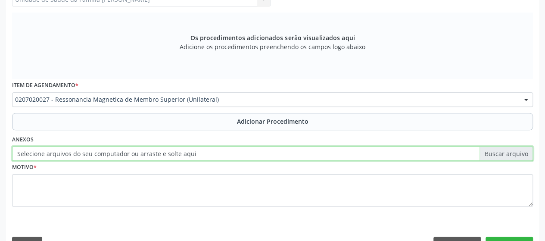
click at [174, 153] on input "Selecione arquivos do seu computador ou arraste e solte aqui" at bounding box center [272, 153] width 521 height 15
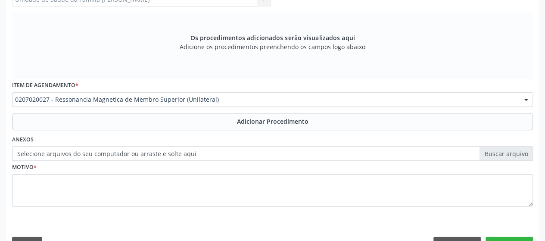
click at [244, 152] on label "Selecione arquivos do seu computador ou arraste e solte aqui" at bounding box center [272, 153] width 521 height 15
click at [244, 152] on input "Selecione arquivos do seu computador ou arraste e solte aqui" at bounding box center [272, 153] width 521 height 15
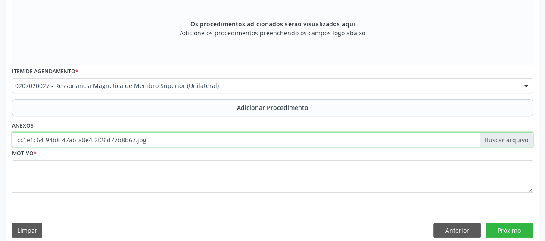
scroll to position [276, 0]
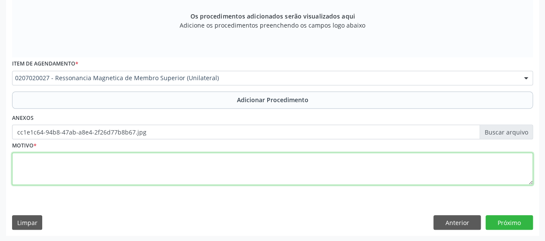
click at [15, 157] on textarea at bounding box center [272, 169] width 521 height 33
type textarea "e"
type textarea "Espicondilite do cotovelo D"
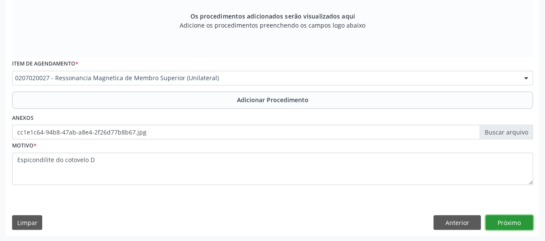
click at [519, 227] on button "Próximo" at bounding box center [509, 222] width 47 height 15
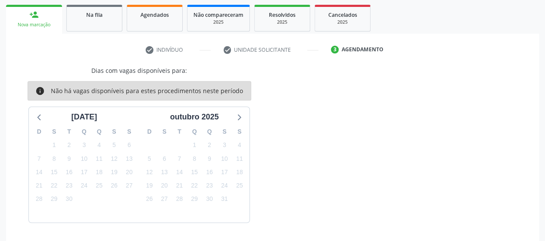
scroll to position [161, 0]
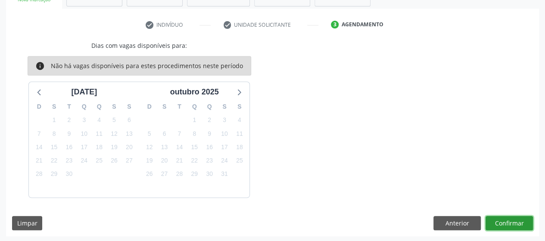
click at [498, 225] on button "Confirmar" at bounding box center [509, 223] width 47 height 15
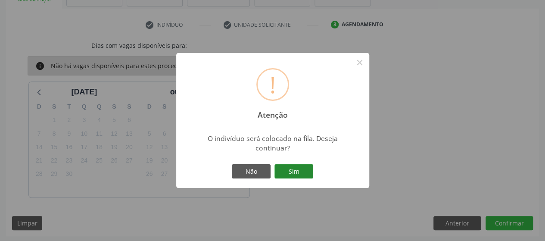
click at [294, 175] on button "Sim" at bounding box center [293, 171] width 39 height 15
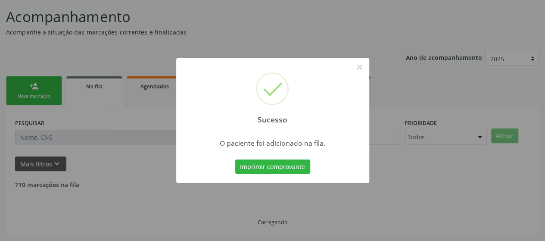
scroll to position [55, 0]
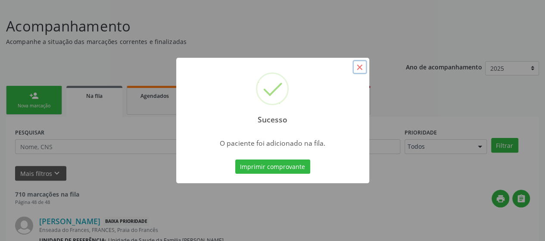
click at [361, 64] on button "×" at bounding box center [359, 67] width 15 height 15
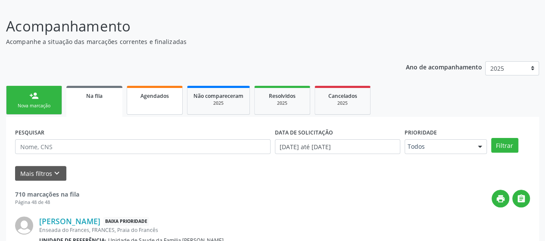
click at [153, 104] on link "Agendados" at bounding box center [155, 100] width 56 height 29
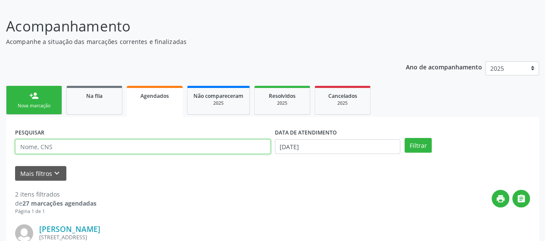
click at [117, 144] on input "text" at bounding box center [143, 146] width 256 height 15
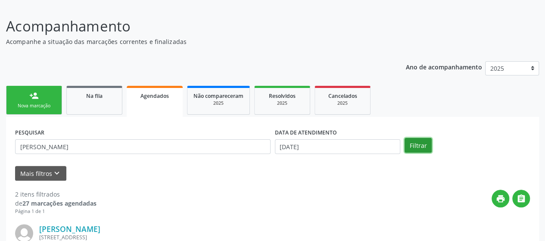
click at [421, 147] on button "Filtrar" at bounding box center [418, 145] width 27 height 15
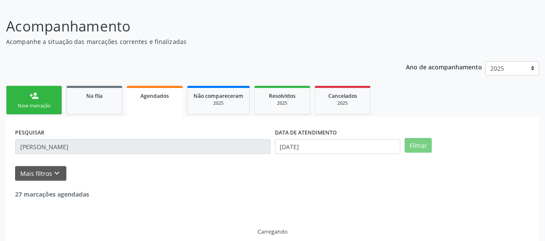
scroll to position [37, 0]
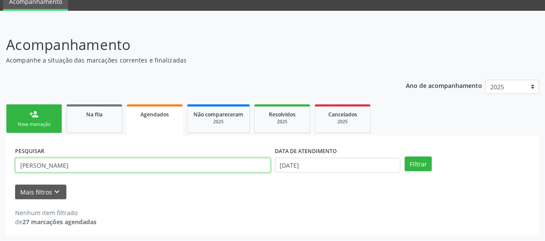
click at [78, 161] on input "[PERSON_NAME]" at bounding box center [143, 165] width 256 height 15
type input "c"
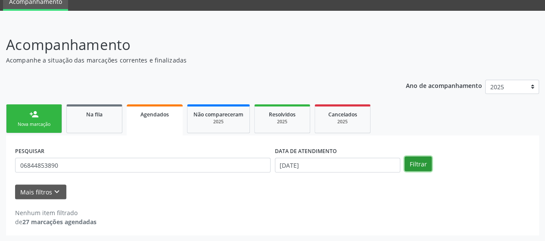
click at [427, 162] on button "Filtrar" at bounding box center [418, 163] width 27 height 15
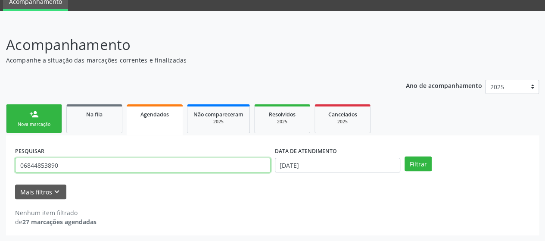
click at [209, 167] on input "06844853890" at bounding box center [143, 165] width 256 height 15
type input "0"
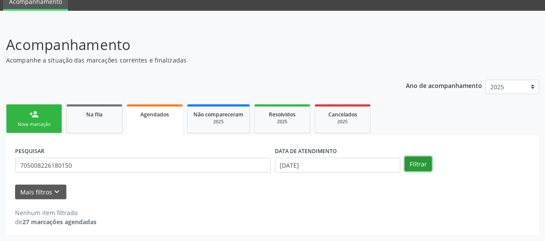
click at [427, 163] on button "Filtrar" at bounding box center [418, 163] width 27 height 15
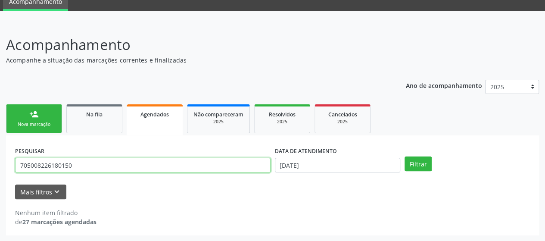
click at [87, 164] on input "705008226180150" at bounding box center [143, 165] width 256 height 15
type input "7"
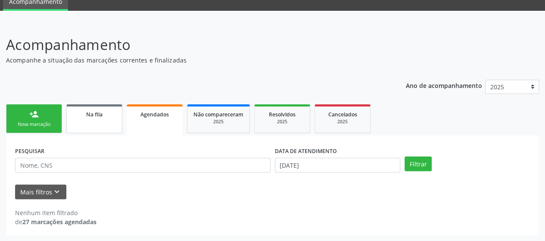
click at [74, 115] on div "Na fila" at bounding box center [94, 113] width 43 height 9
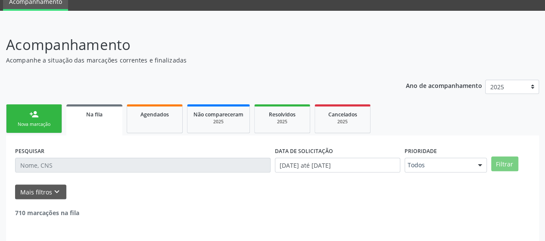
click at [50, 162] on input "text" at bounding box center [143, 165] width 256 height 15
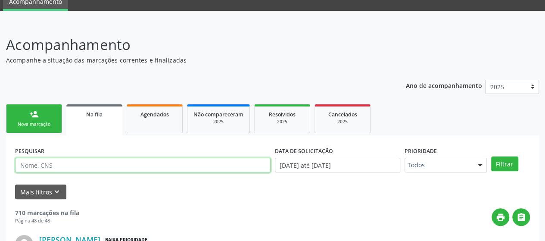
click at [58, 160] on input "text" at bounding box center [143, 165] width 256 height 15
click at [49, 164] on input "text" at bounding box center [143, 165] width 256 height 15
click at [84, 166] on input "text" at bounding box center [143, 165] width 256 height 15
click at [91, 168] on input "text" at bounding box center [143, 165] width 256 height 15
type input "[PERSON_NAME]"
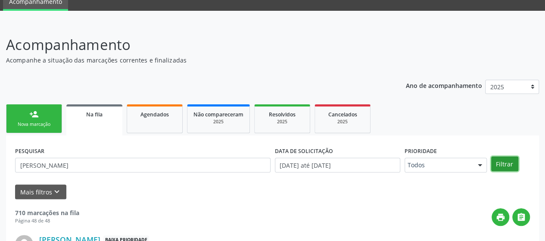
click at [507, 164] on button "Filtrar" at bounding box center [504, 163] width 27 height 15
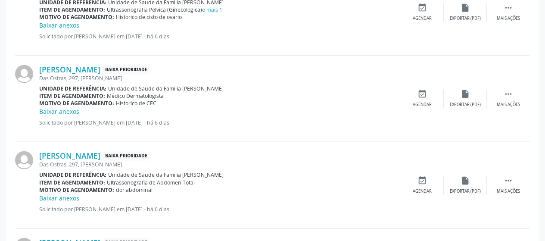
scroll to position [721, 0]
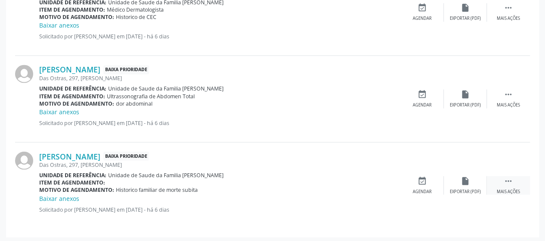
click at [505, 185] on div " Mais ações" at bounding box center [508, 185] width 43 height 19
click at [464, 177] on icon "edit" at bounding box center [465, 180] width 9 height 9
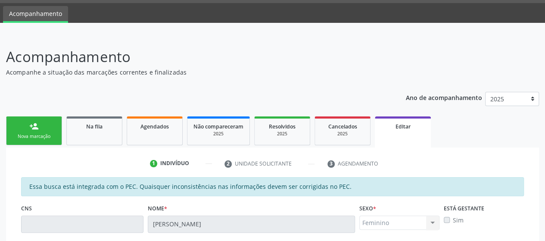
scroll to position [0, 0]
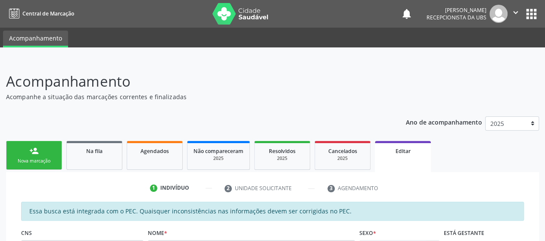
click at [516, 14] on icon "" at bounding box center [515, 12] width 9 height 9
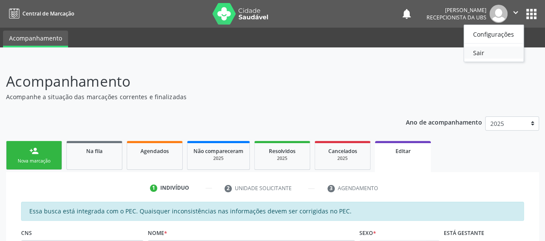
click at [479, 49] on link "Sair" at bounding box center [493, 53] width 59 height 12
